Goal: Check status

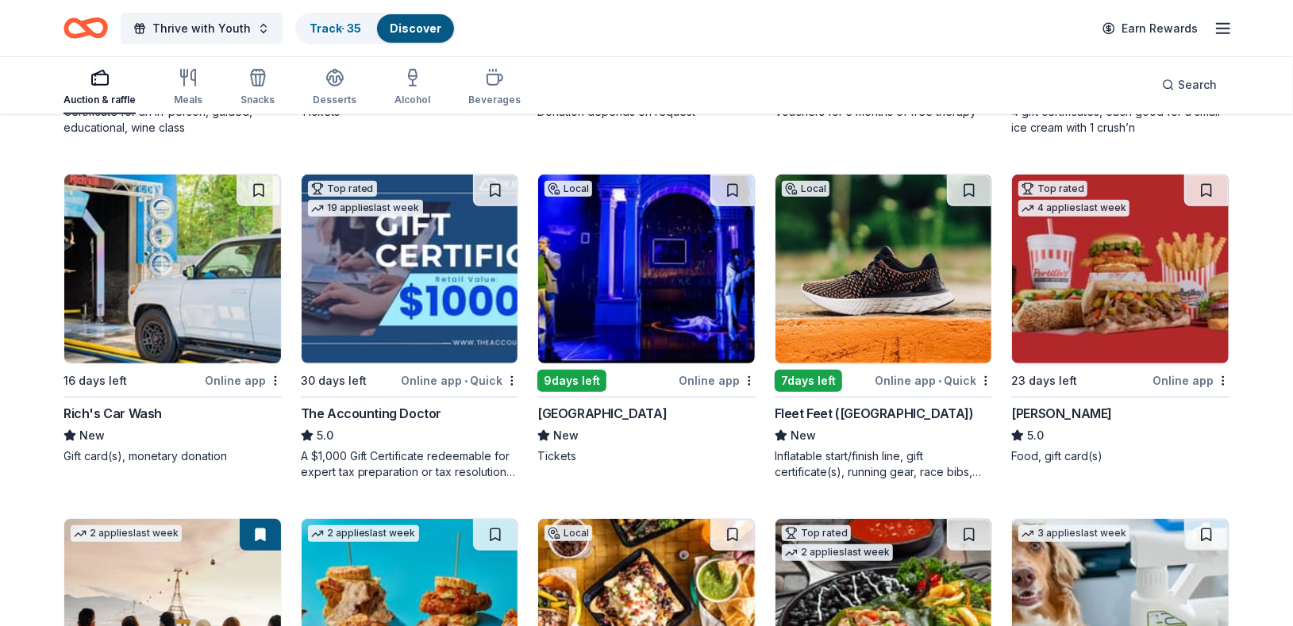
scroll to position [467, 0]
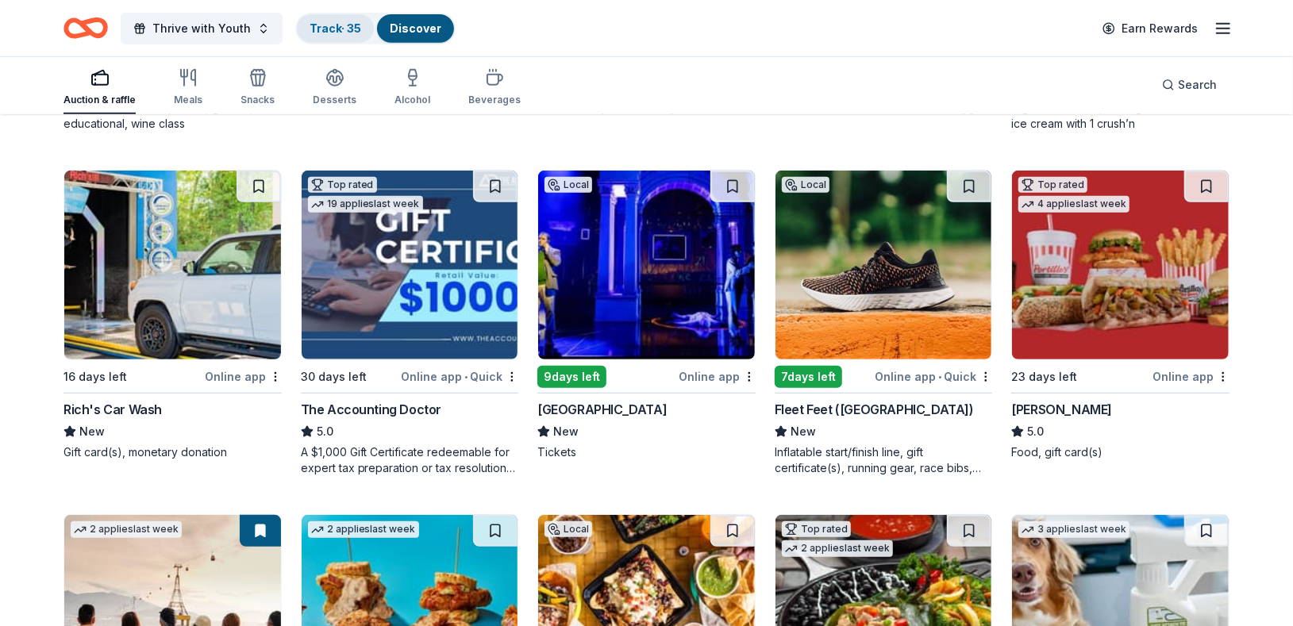
click at [319, 25] on link "Track · 35" at bounding box center [336, 27] width 52 height 13
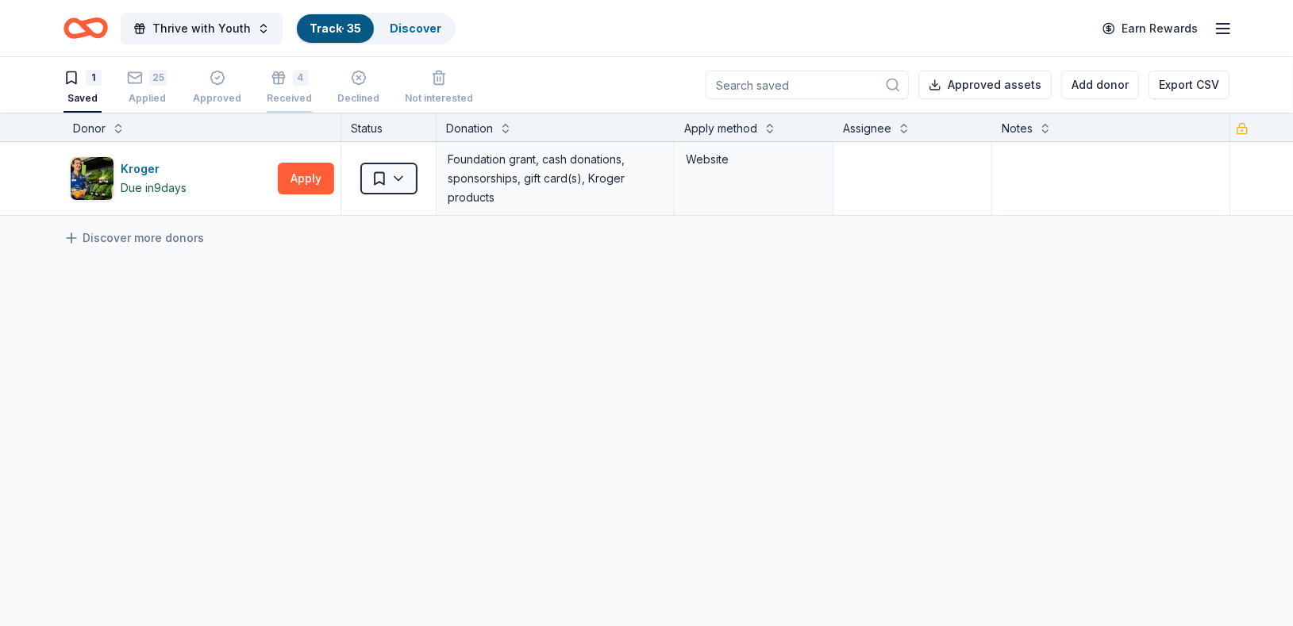
click at [271, 97] on div "Received" at bounding box center [289, 98] width 45 height 13
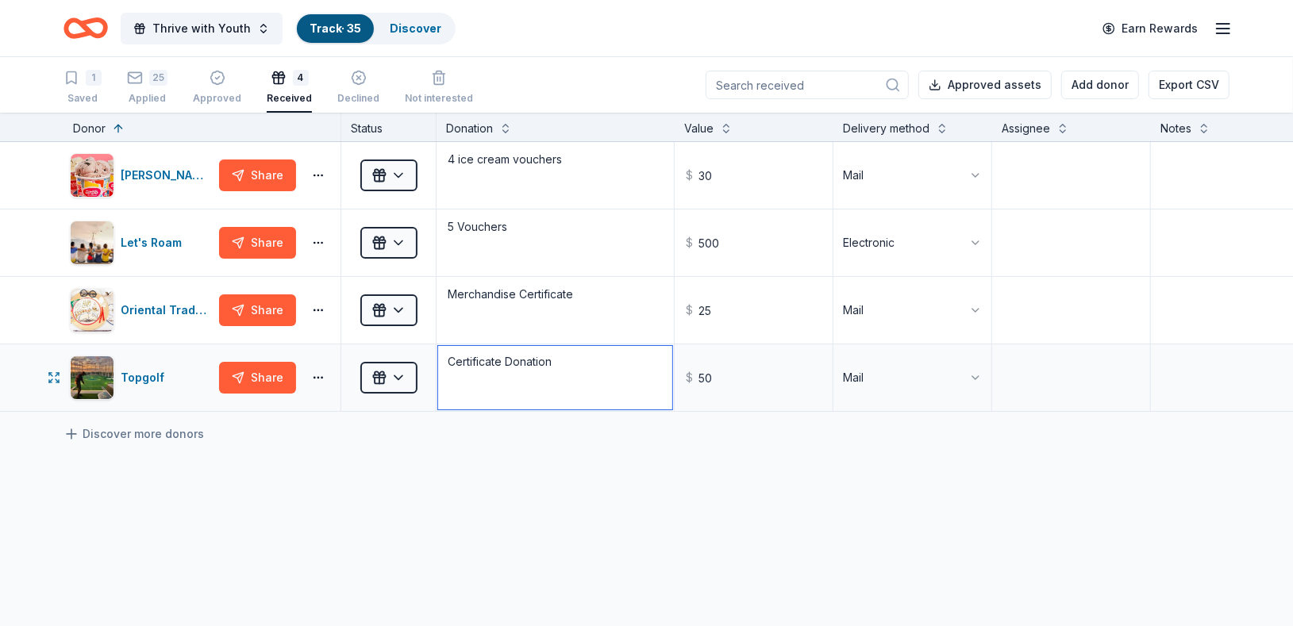
drag, startPoint x: 556, startPoint y: 375, endPoint x: 452, endPoint y: 355, distance: 106.6
click at [452, 355] on textarea "Certificate Donation" at bounding box center [555, 377] width 234 height 63
click at [864, 473] on div "[PERSON_NAME]'s Ice Creams Share Received 4 ice cream vouchers $ 30 Mail Let's …" at bounding box center [726, 426] width 1453 height 568
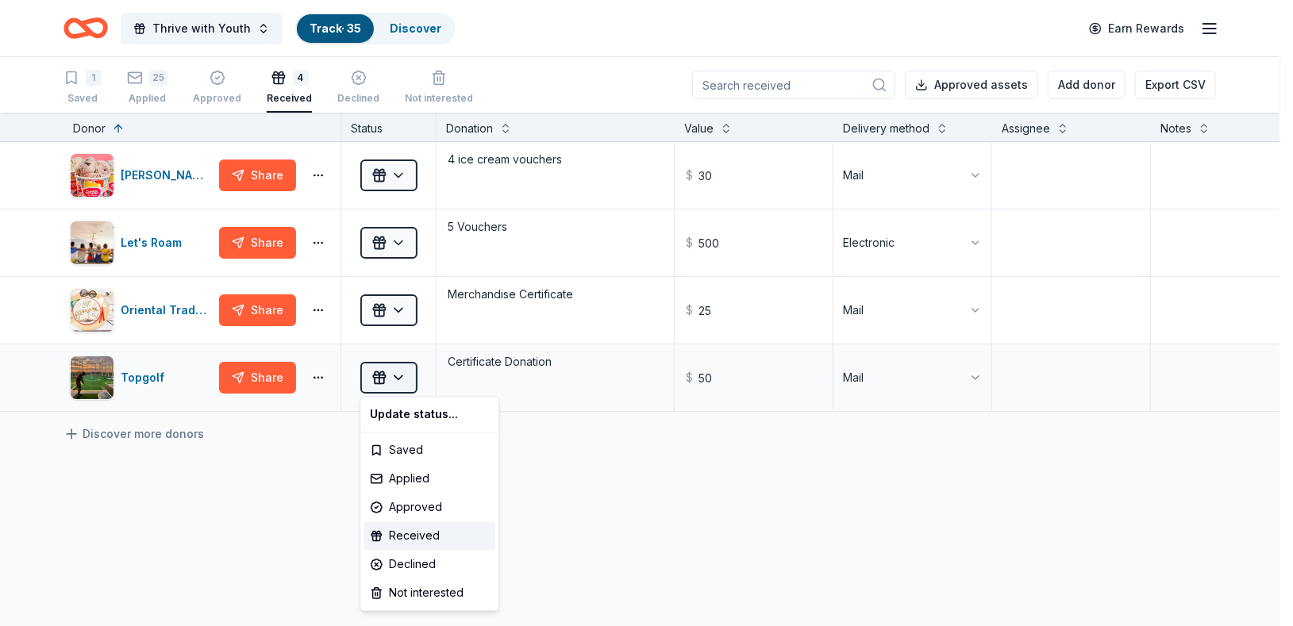
click at [392, 377] on html "Thrive with Youth Track · 35 Discover Earn Rewards 1 Saved 25 Applied Approved …" at bounding box center [646, 313] width 1293 height 626
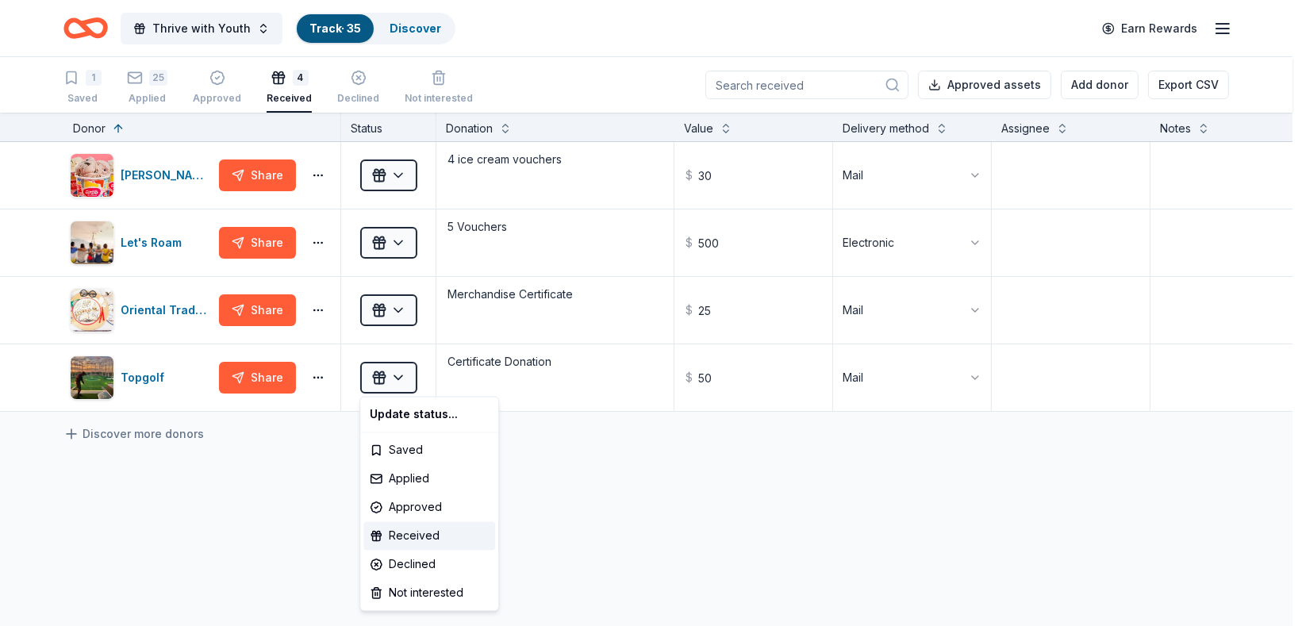
click at [372, 378] on html "Thrive with Youth Track · 35 Discover Earn Rewards 1 Saved 25 Applied Approved …" at bounding box center [653, 313] width 1306 height 626
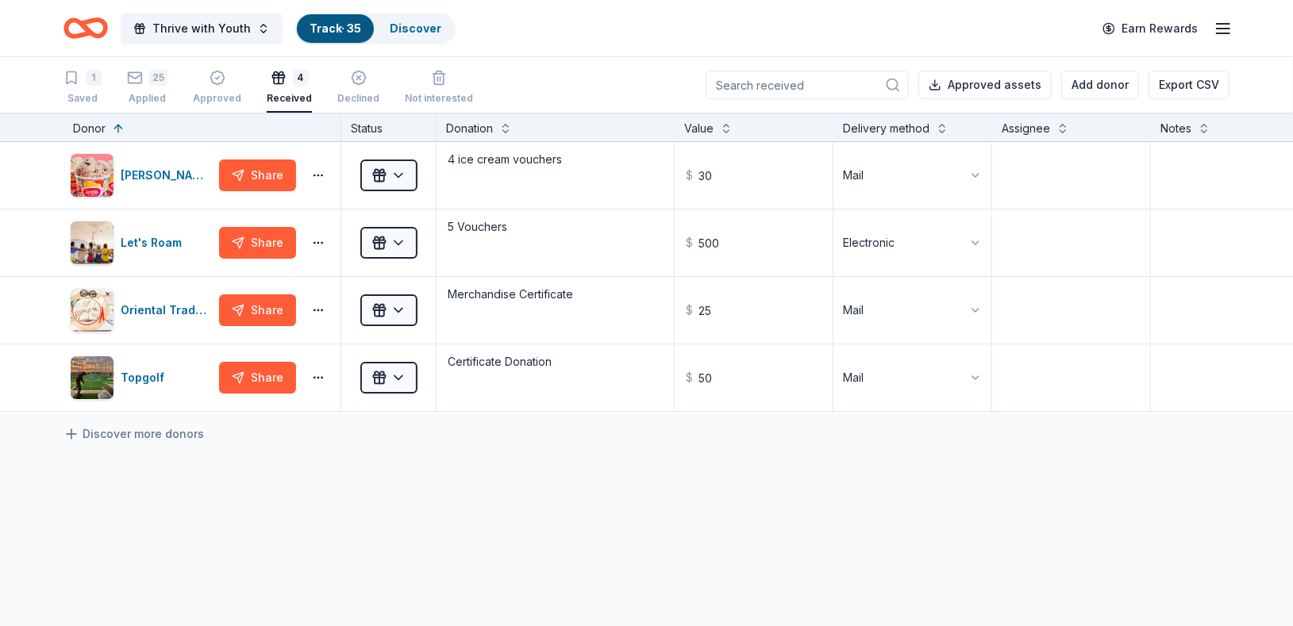
click at [456, 505] on div "[PERSON_NAME]'s Ice Creams Share Received 4 ice cream vouchers $ 30 Mail Let's …" at bounding box center [726, 426] width 1453 height 568
click at [815, 483] on div "[PERSON_NAME]'s Ice Creams Share Received 4 ice cream vouchers $ 30 Mail Let's …" at bounding box center [726, 426] width 1453 height 568
